Goal: Navigation & Orientation: Find specific page/section

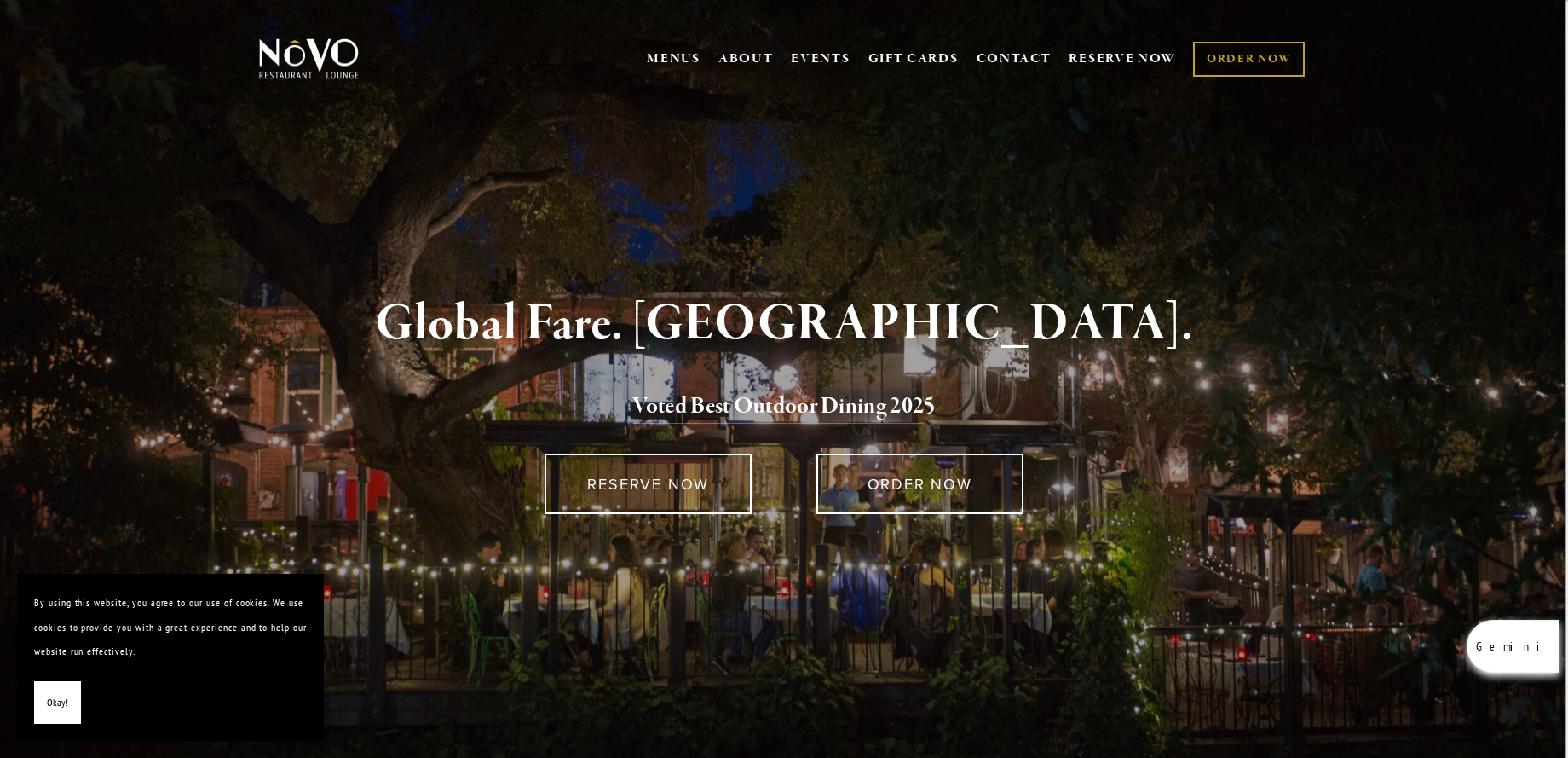
scroll to position [1443, 0]
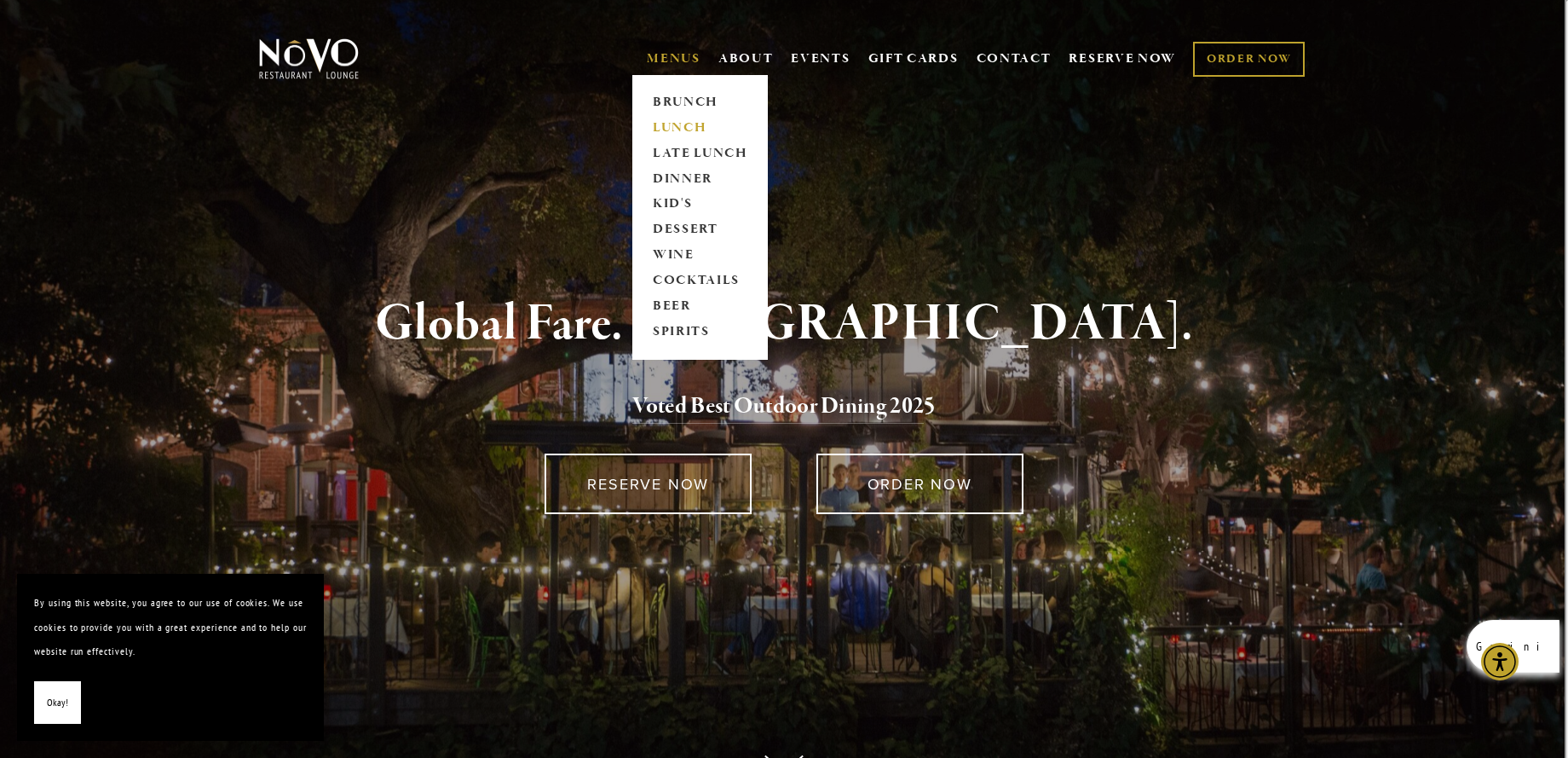
click at [674, 133] on link "LUNCH" at bounding box center [700, 128] width 106 height 26
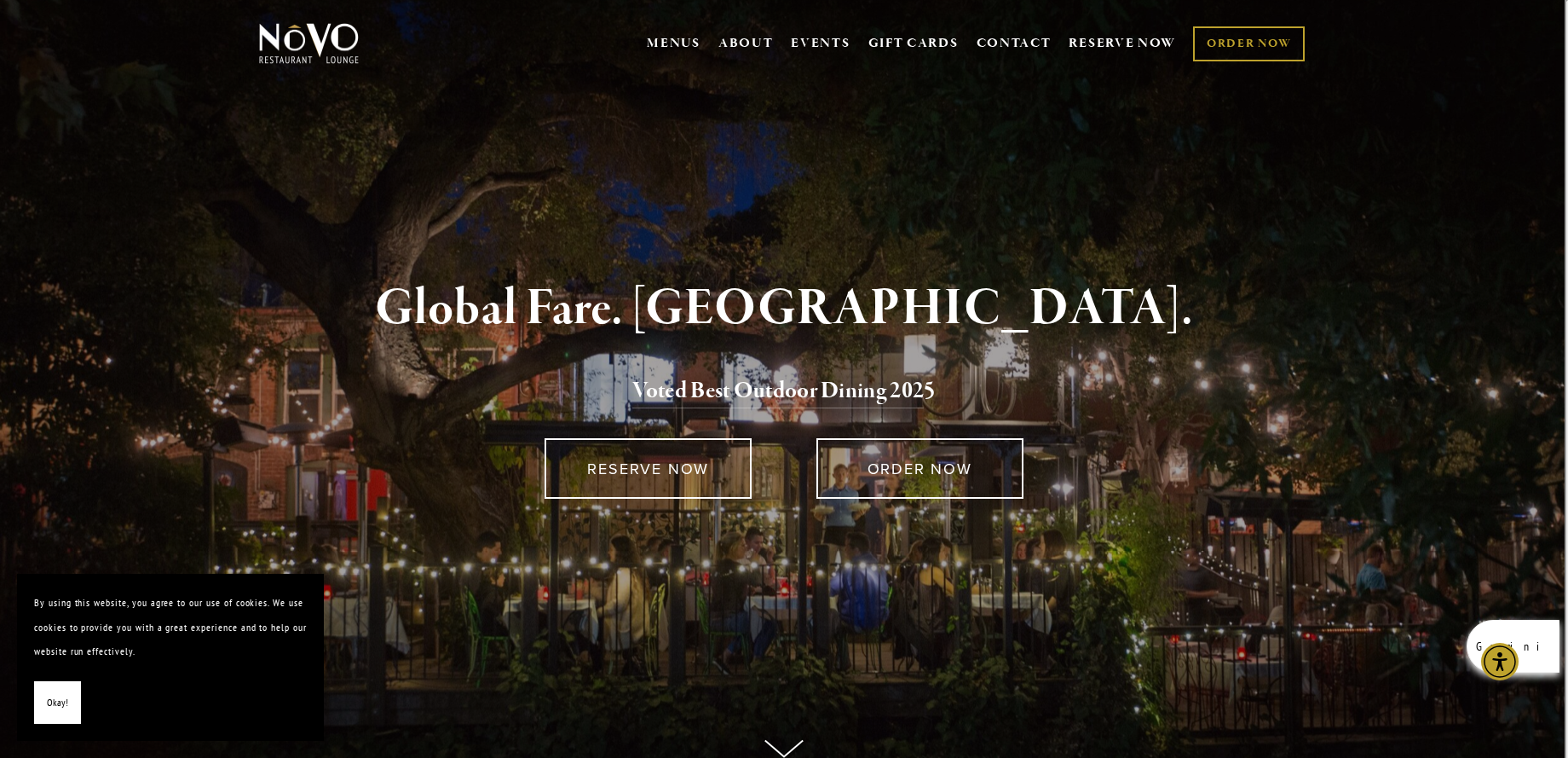
scroll to position [0, 0]
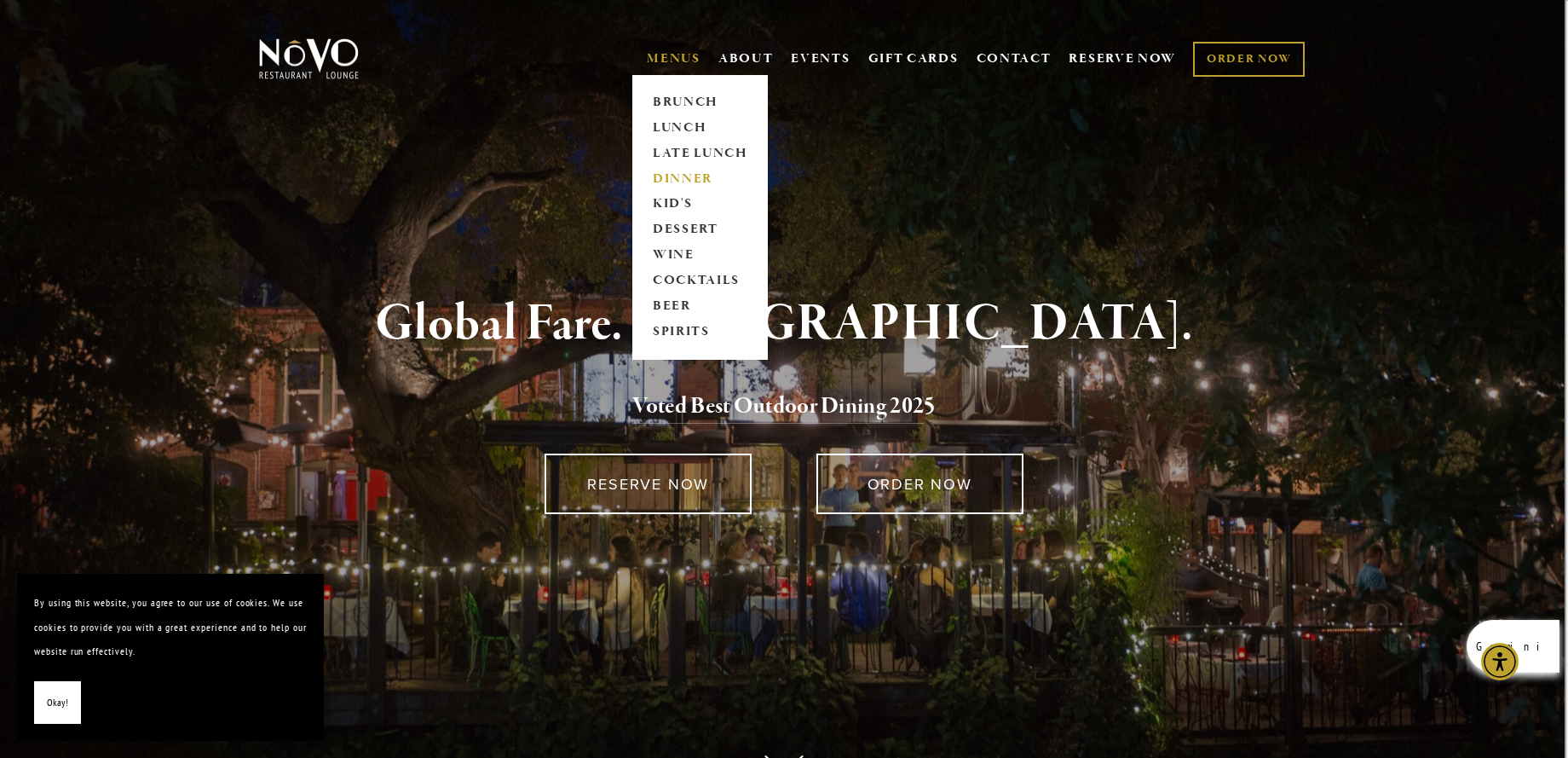
click at [673, 173] on link "DINNER" at bounding box center [700, 179] width 106 height 26
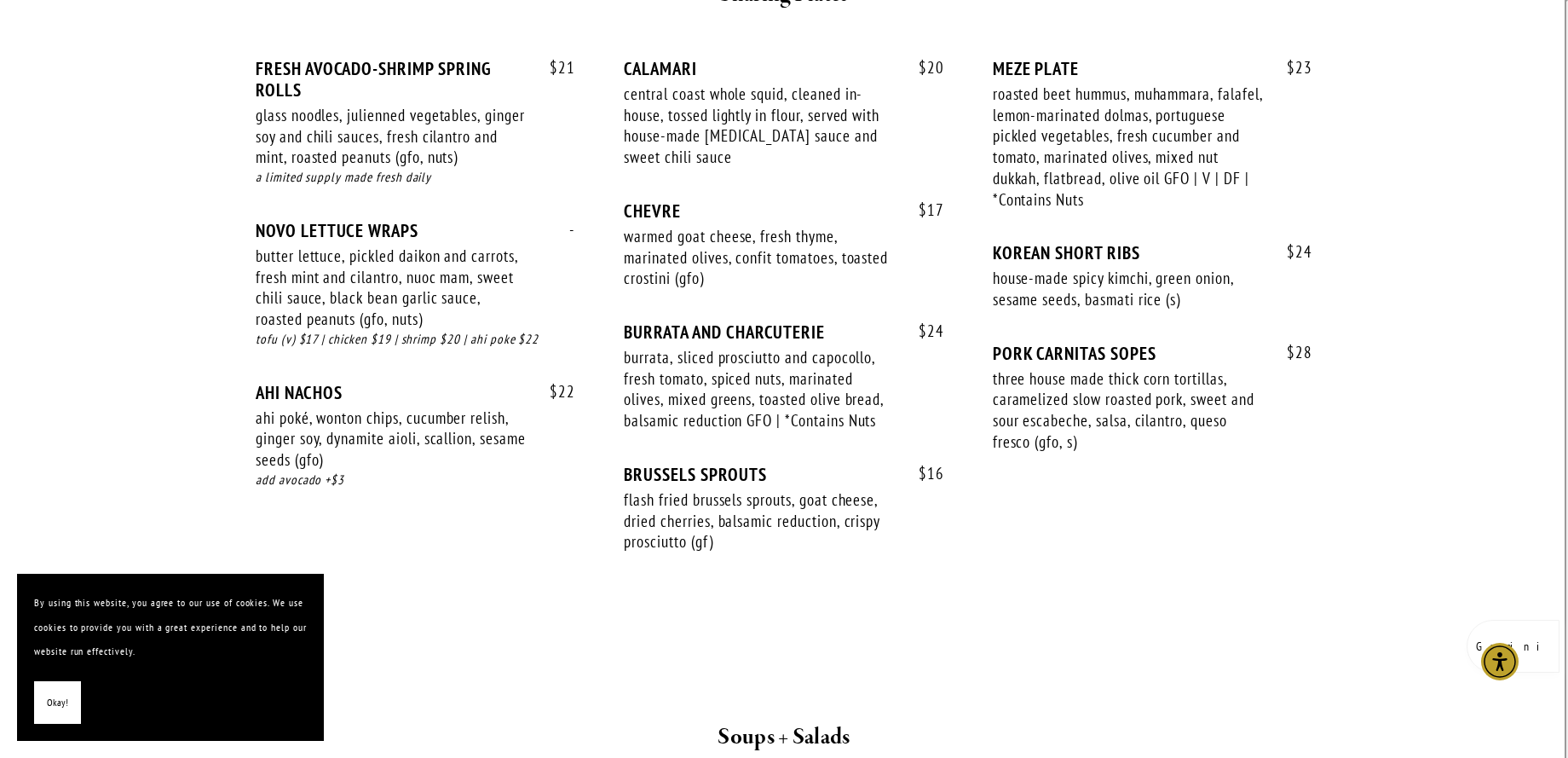
scroll to position [1205, 0]
